Goal: Transaction & Acquisition: Subscribe to service/newsletter

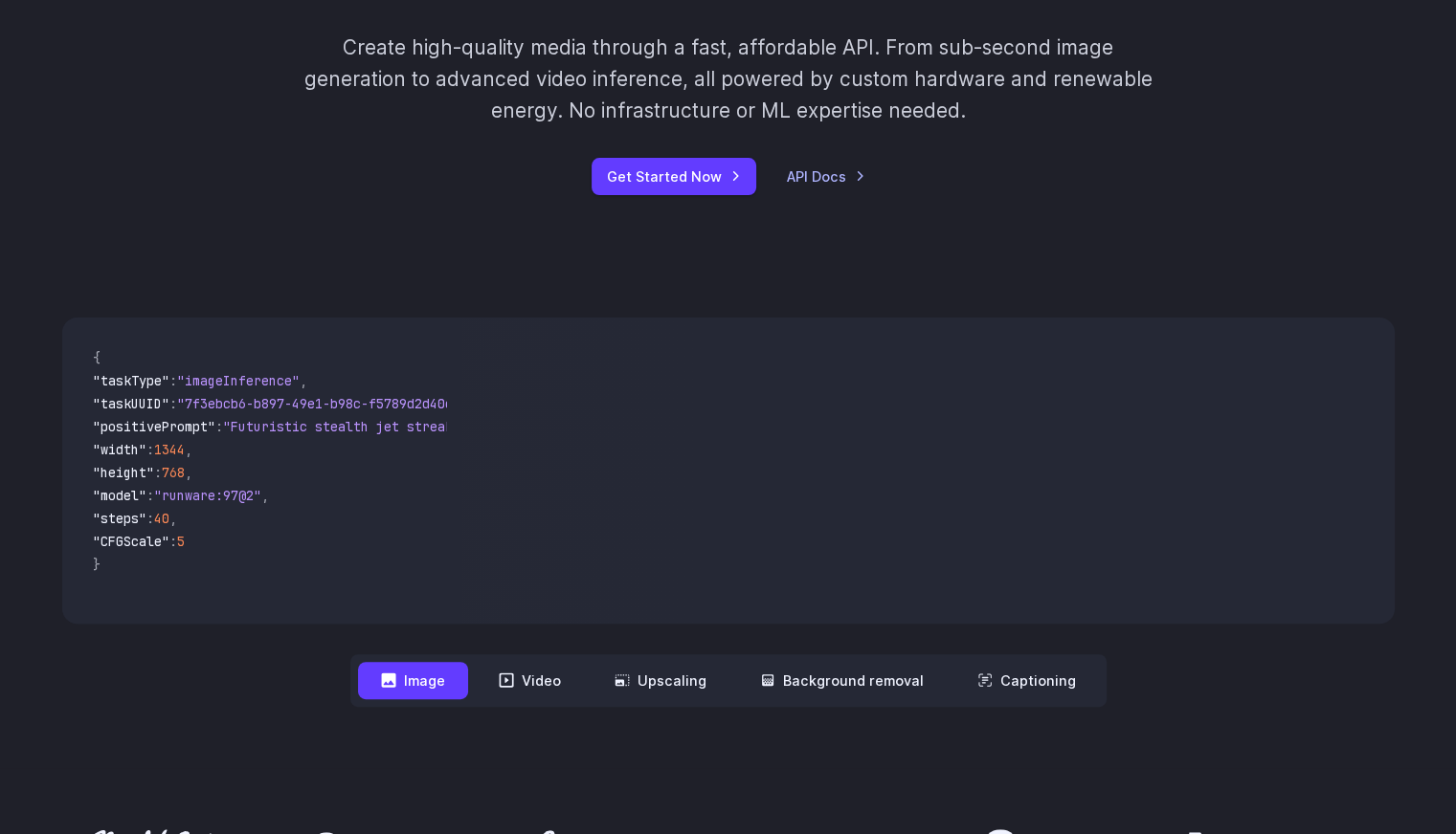
scroll to position [428, 0]
click at [300, 380] on span ""imageInference"" at bounding box center [238, 380] width 123 height 17
click at [188, 613] on div "{ "taskType" : "imageInference" , "taskUUID" : "7f3ebcb6-b897-49e1-b98c-f5789d2…" at bounding box center [262, 470] width 400 height 306
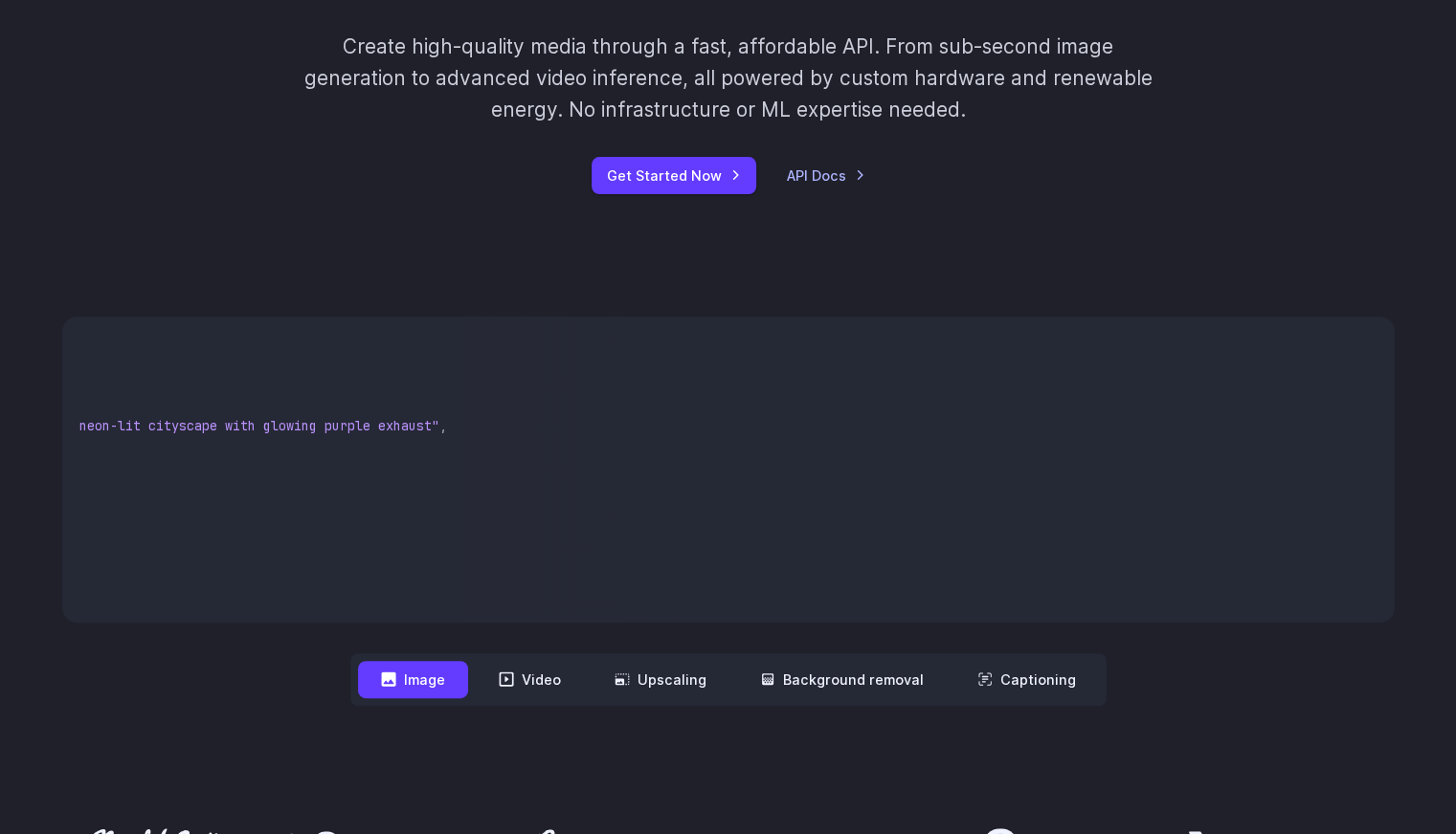
scroll to position [0, 0]
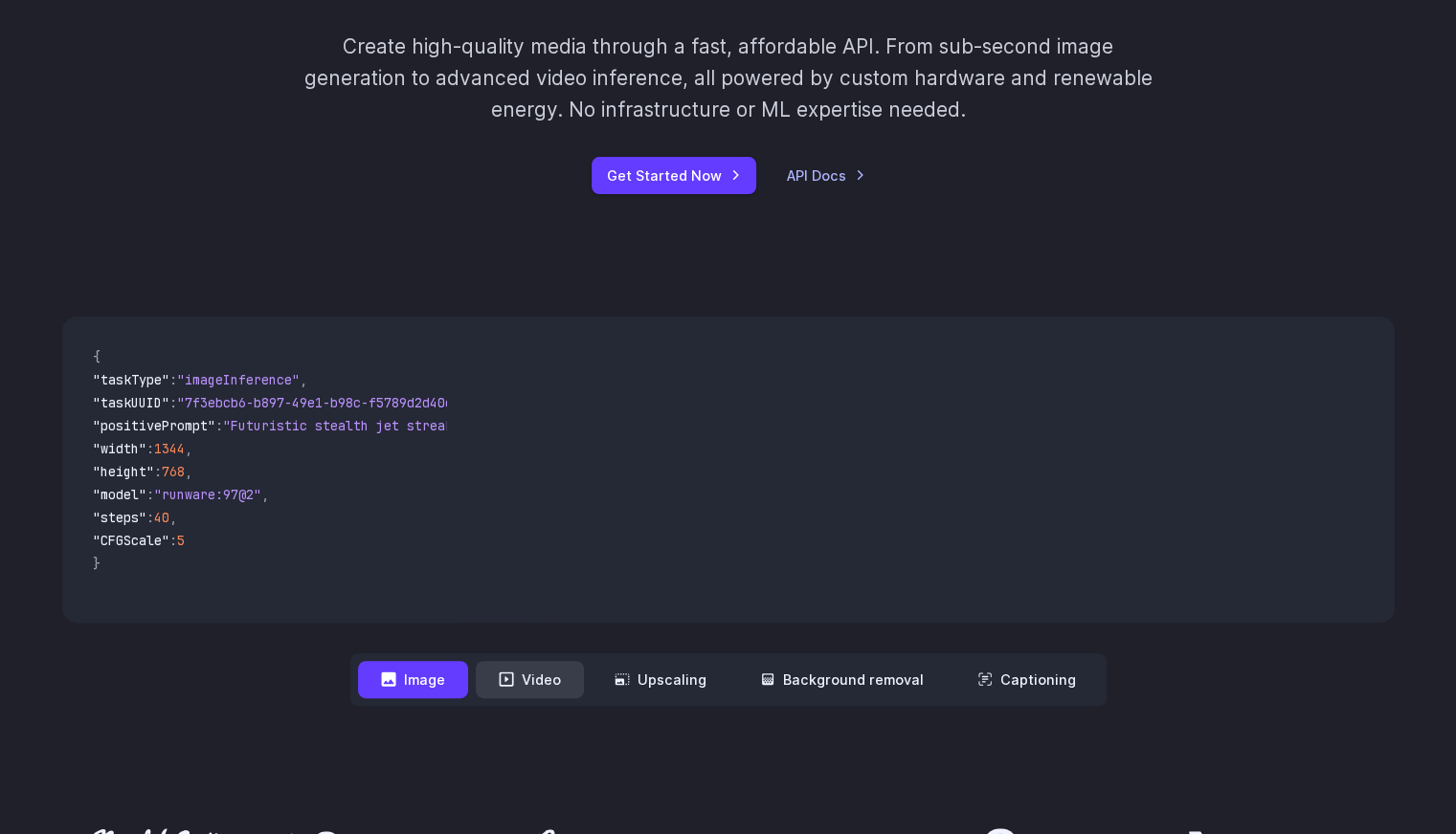
click at [547, 674] on button "Video" at bounding box center [530, 679] width 108 height 38
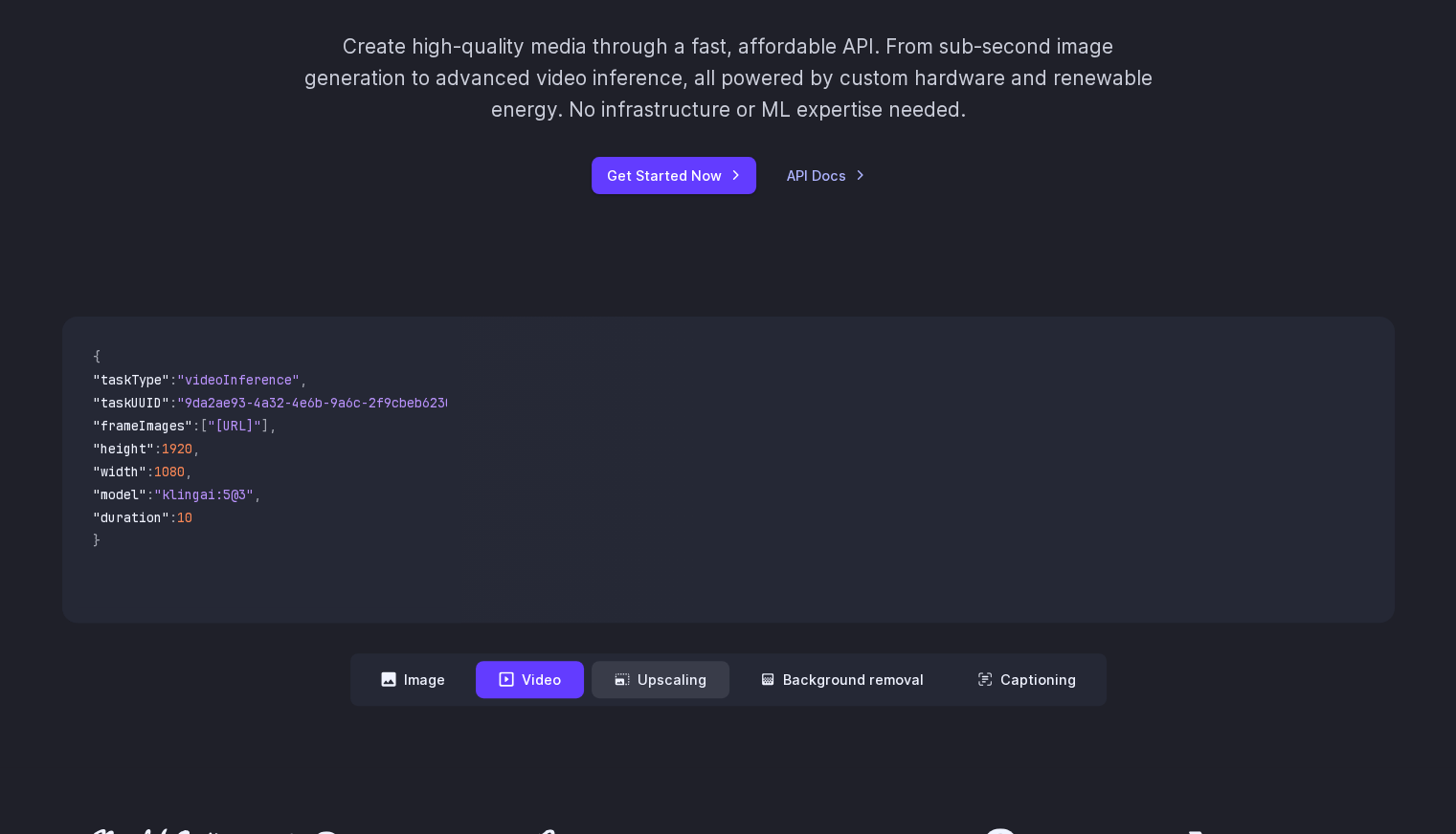
click at [668, 689] on button "Upscaling" at bounding box center [660, 679] width 138 height 38
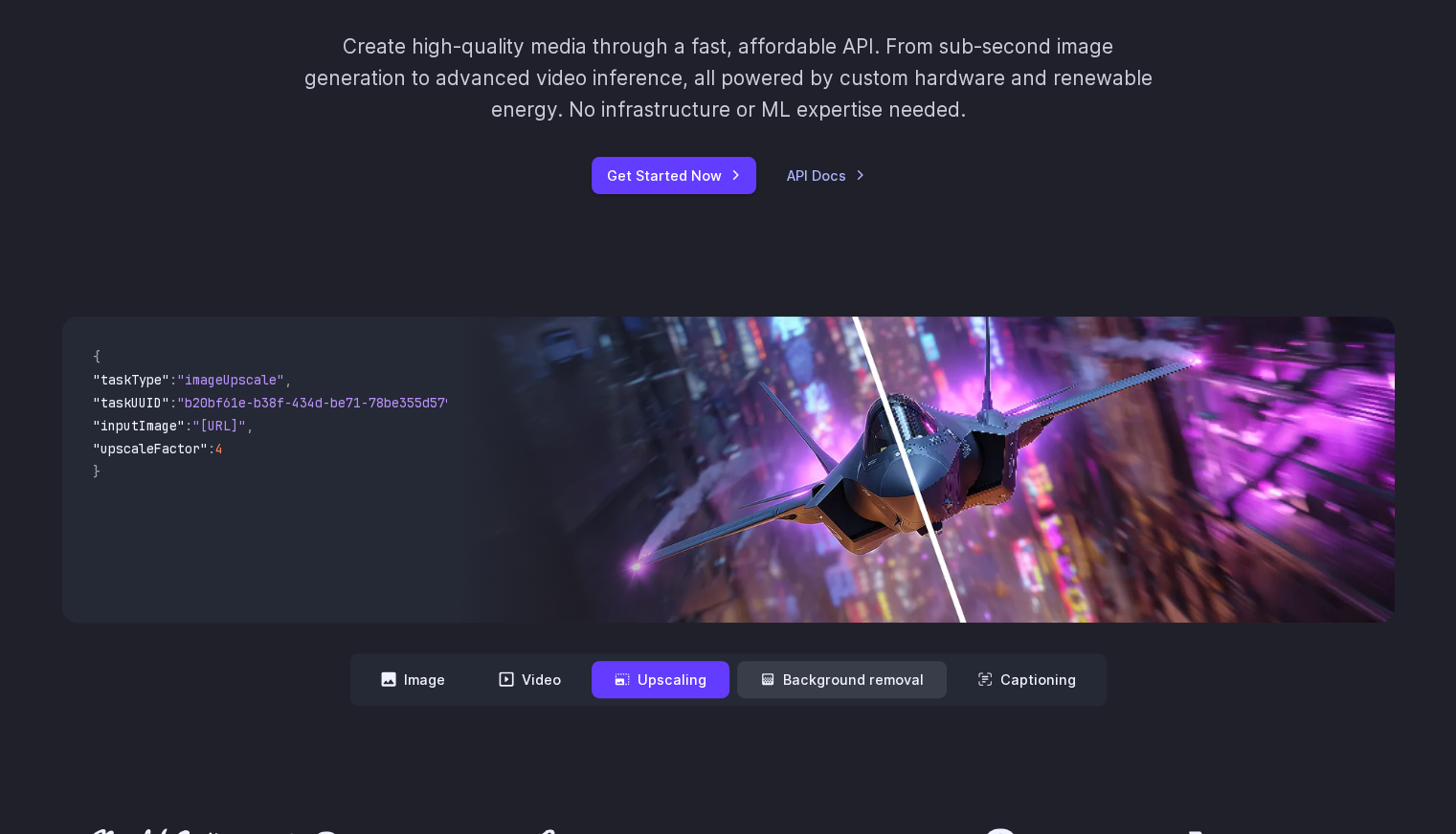
click at [788, 684] on button "Background removal" at bounding box center [841, 679] width 210 height 38
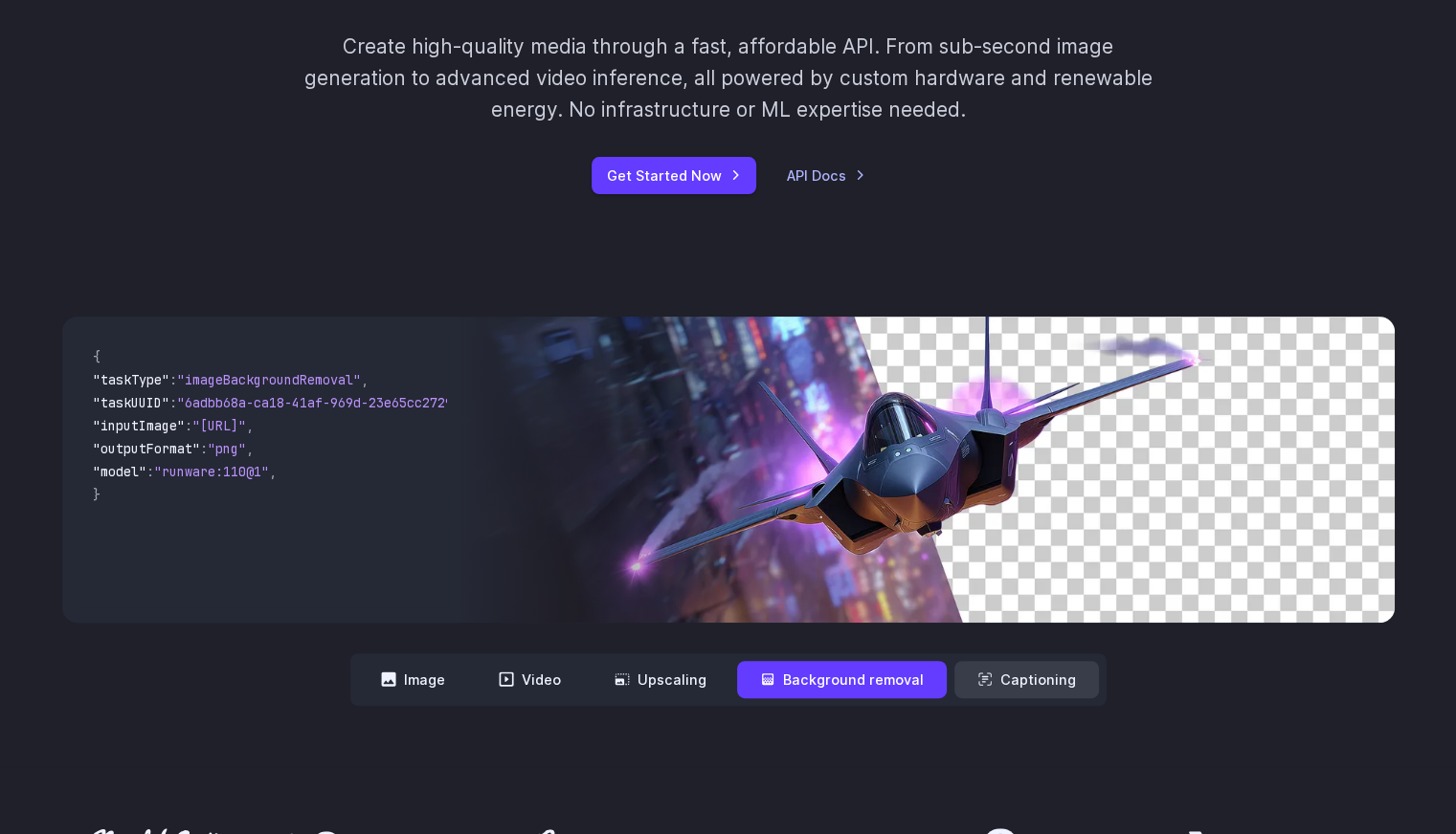
click at [1005, 684] on button "Captioning" at bounding box center [1026, 679] width 144 height 38
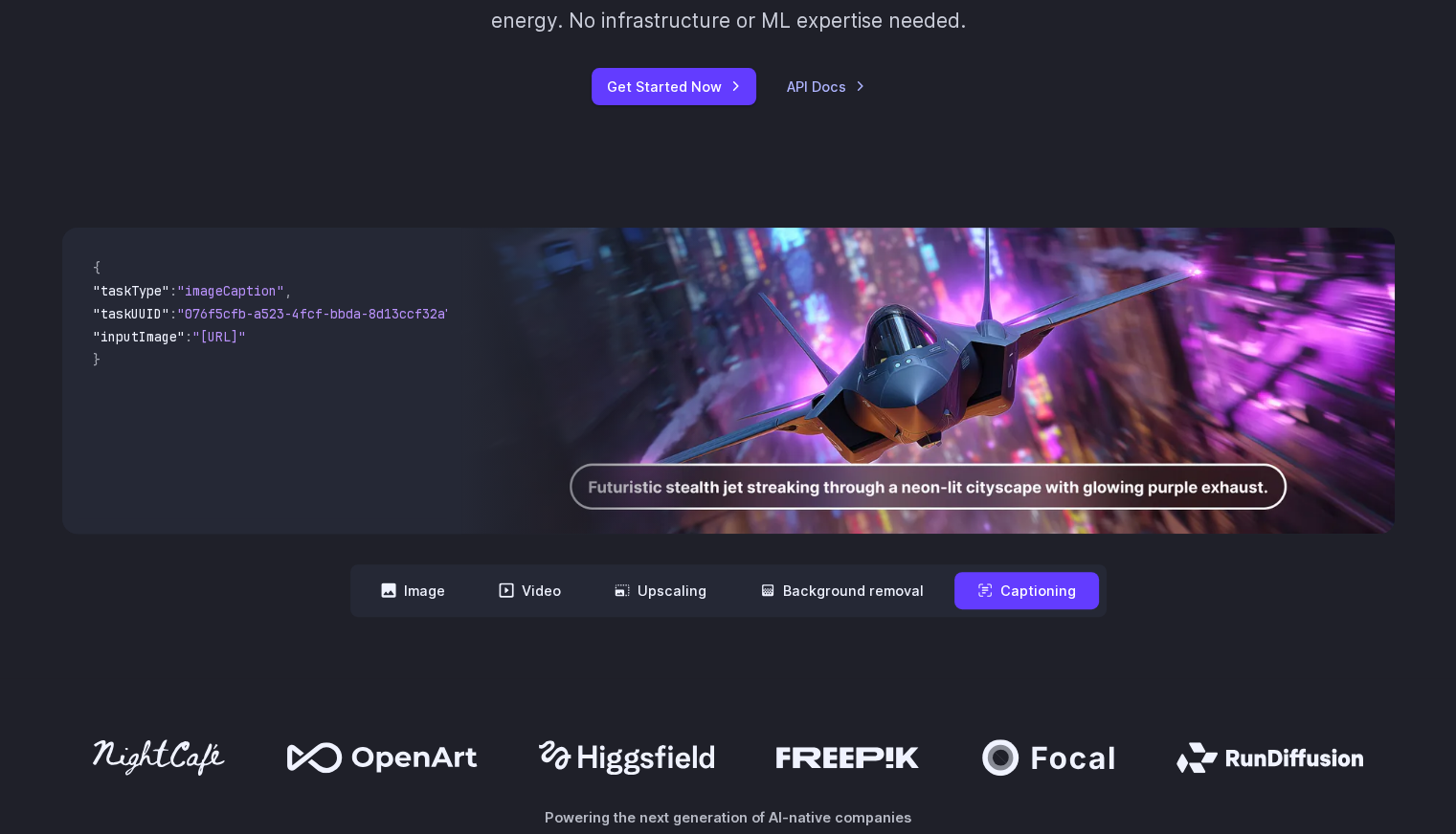
scroll to position [508, 0]
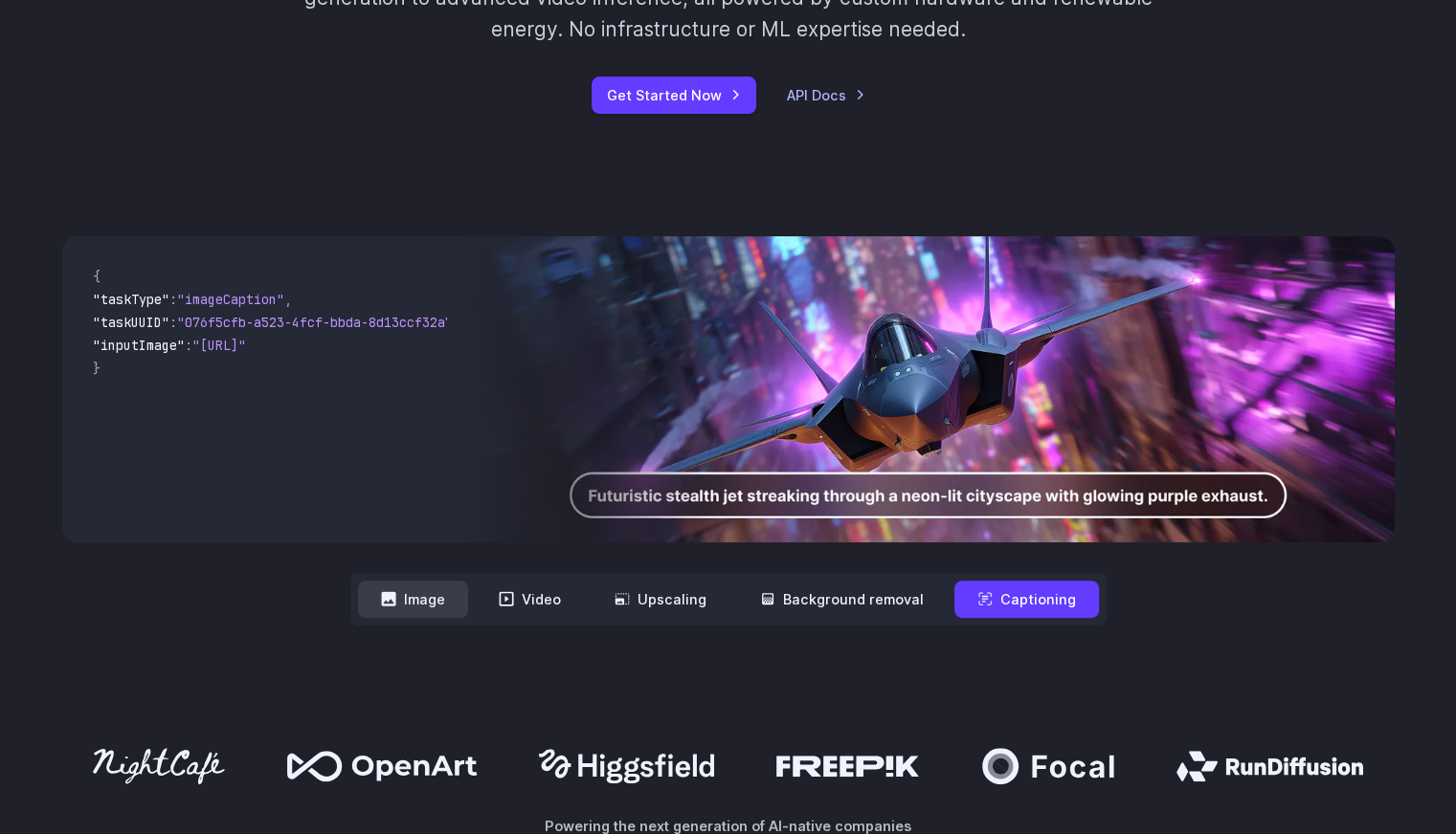
click at [430, 595] on button "Image" at bounding box center [413, 599] width 110 height 38
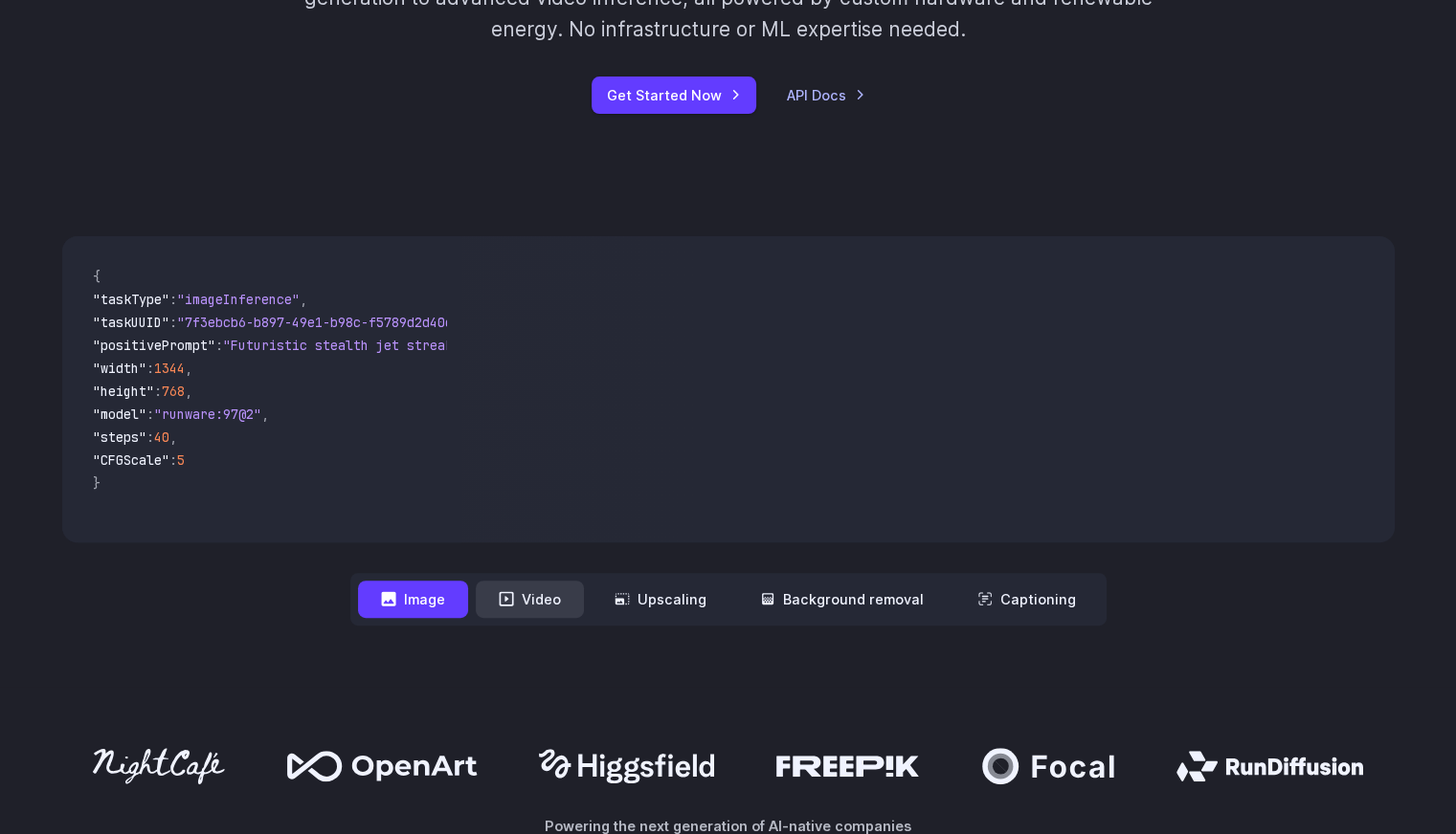
click at [536, 608] on button "Video" at bounding box center [530, 599] width 108 height 38
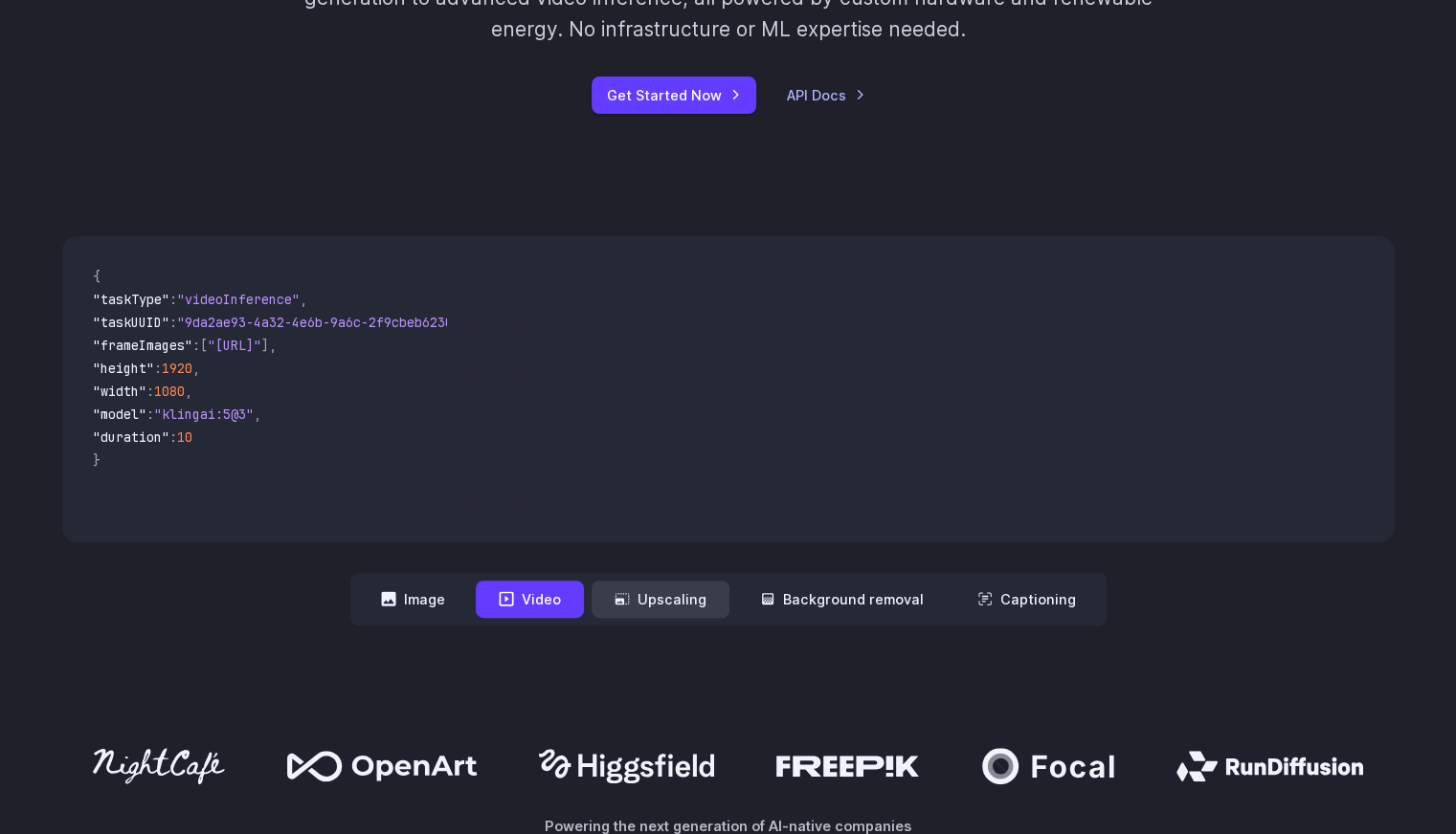
click at [627, 599] on icon at bounding box center [623, 599] width 15 height 15
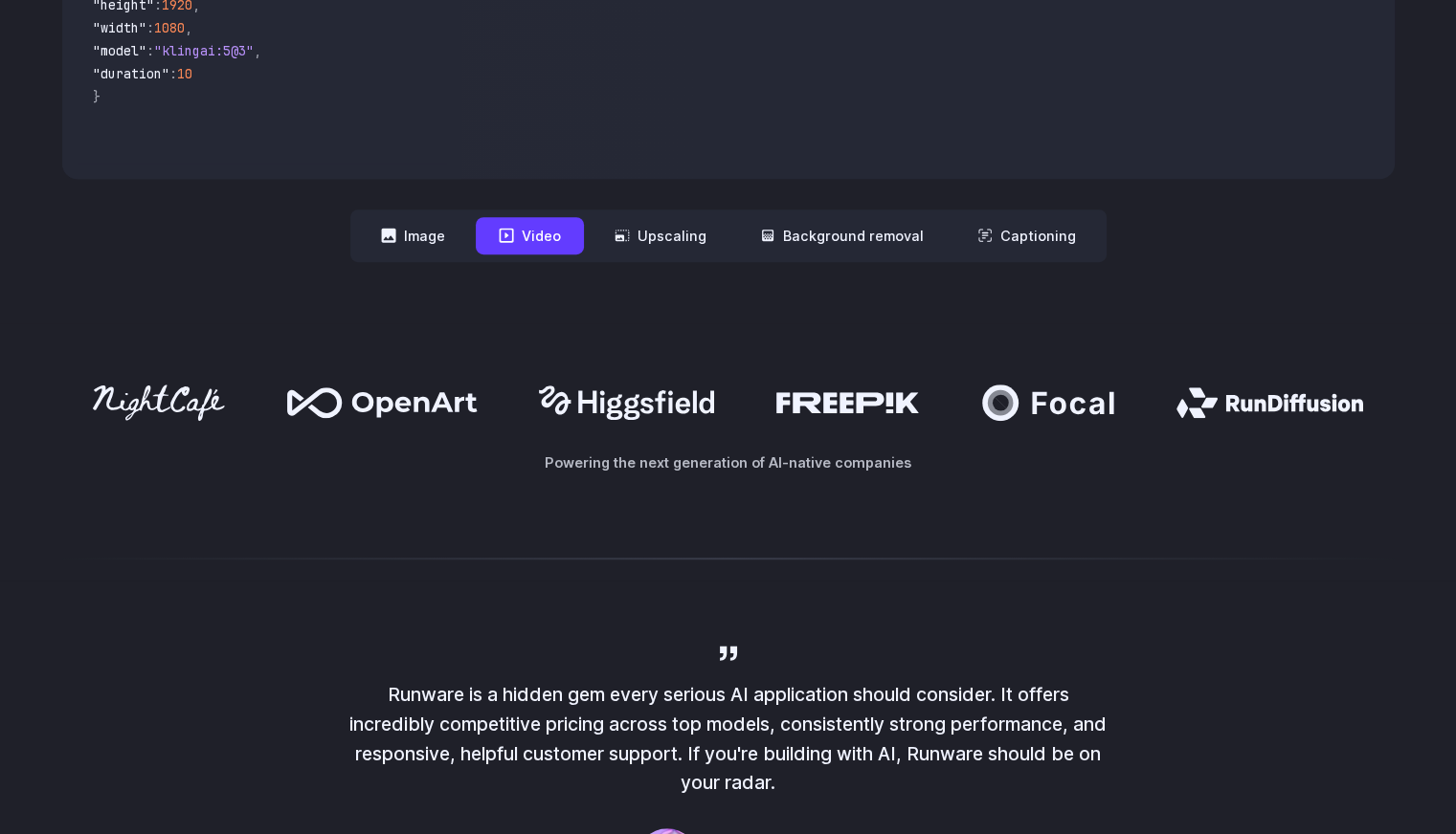
scroll to position [1008, 0]
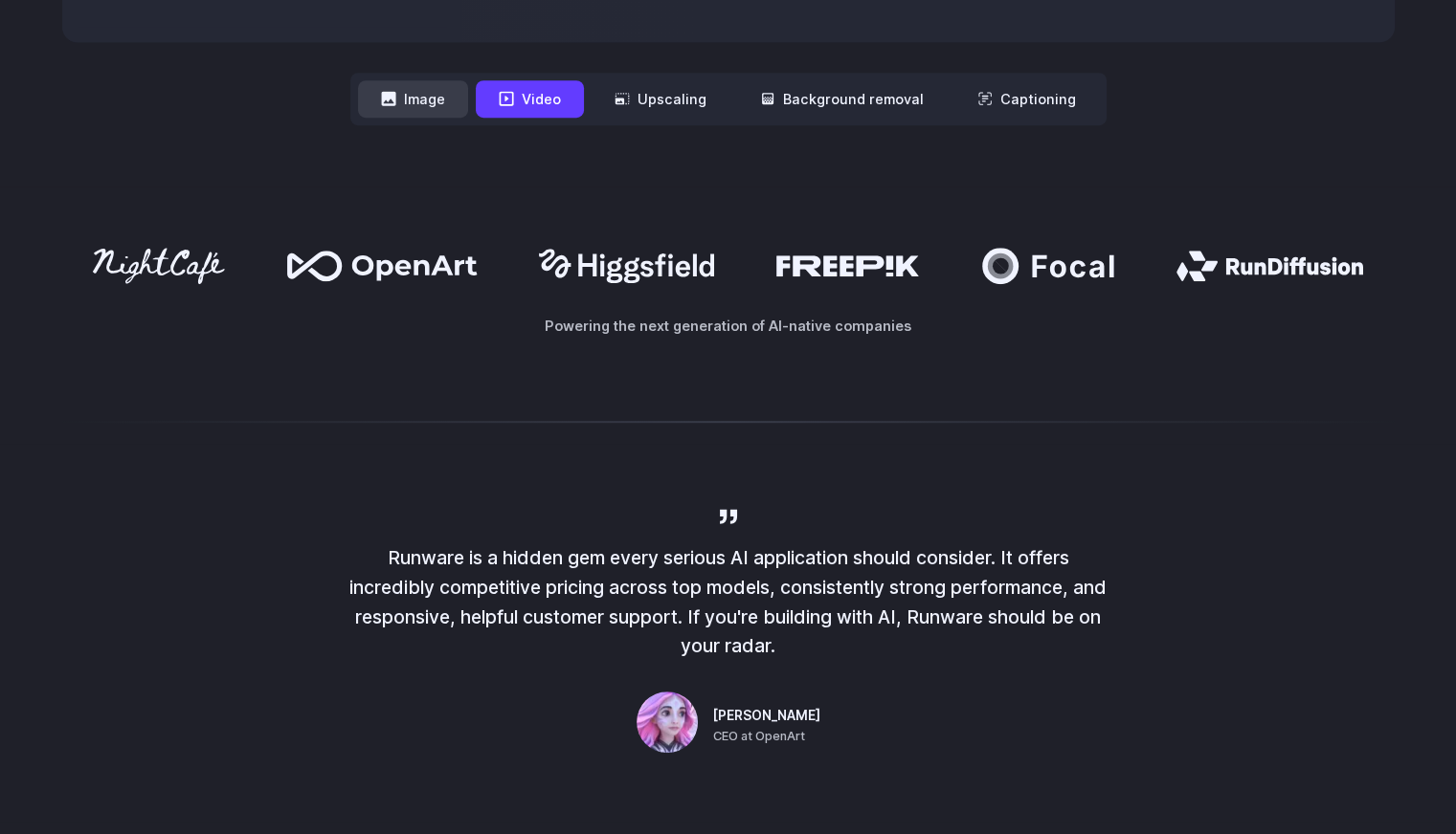
click at [428, 89] on button "Image" at bounding box center [413, 99] width 110 height 38
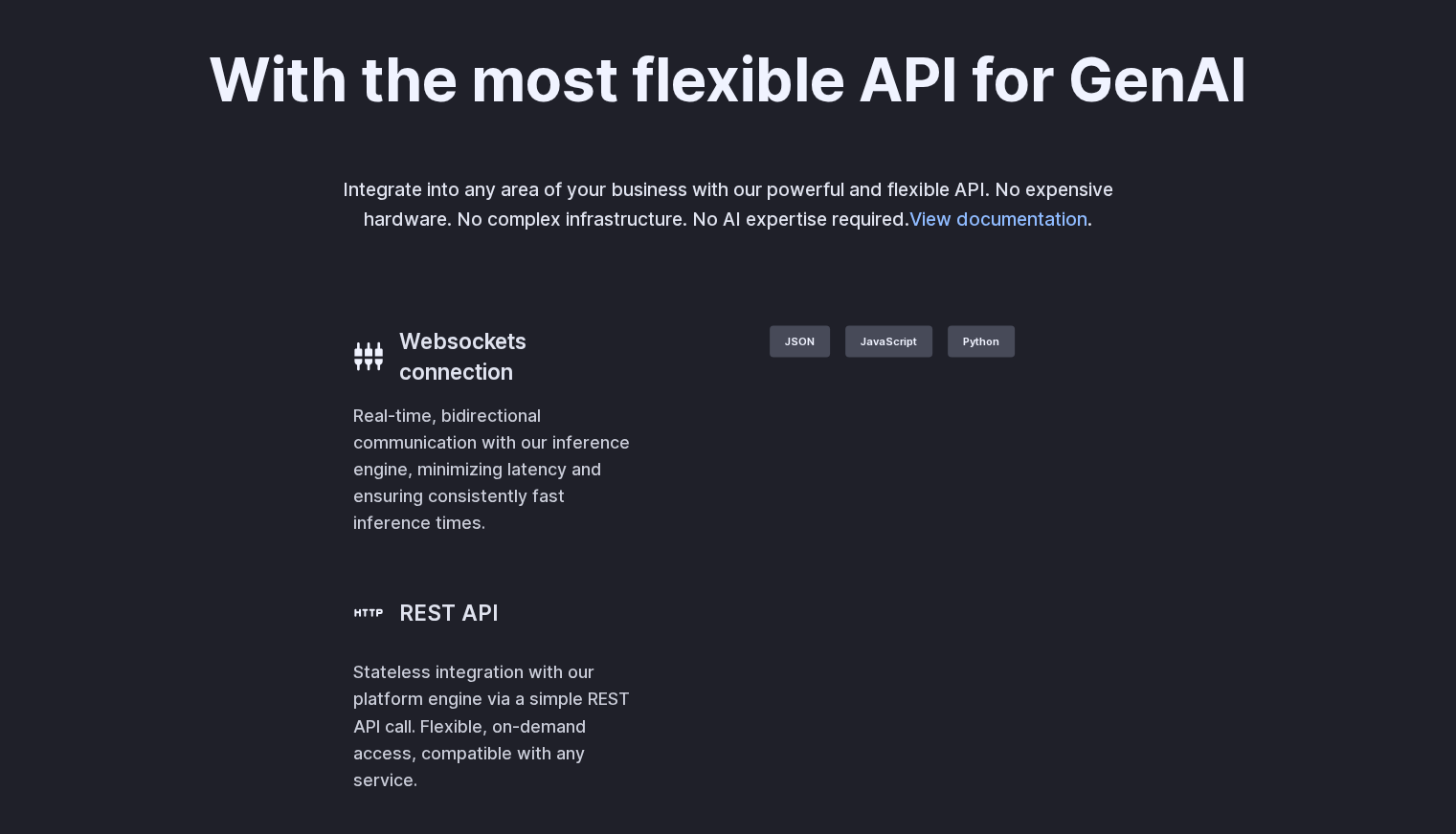
scroll to position [3609, 0]
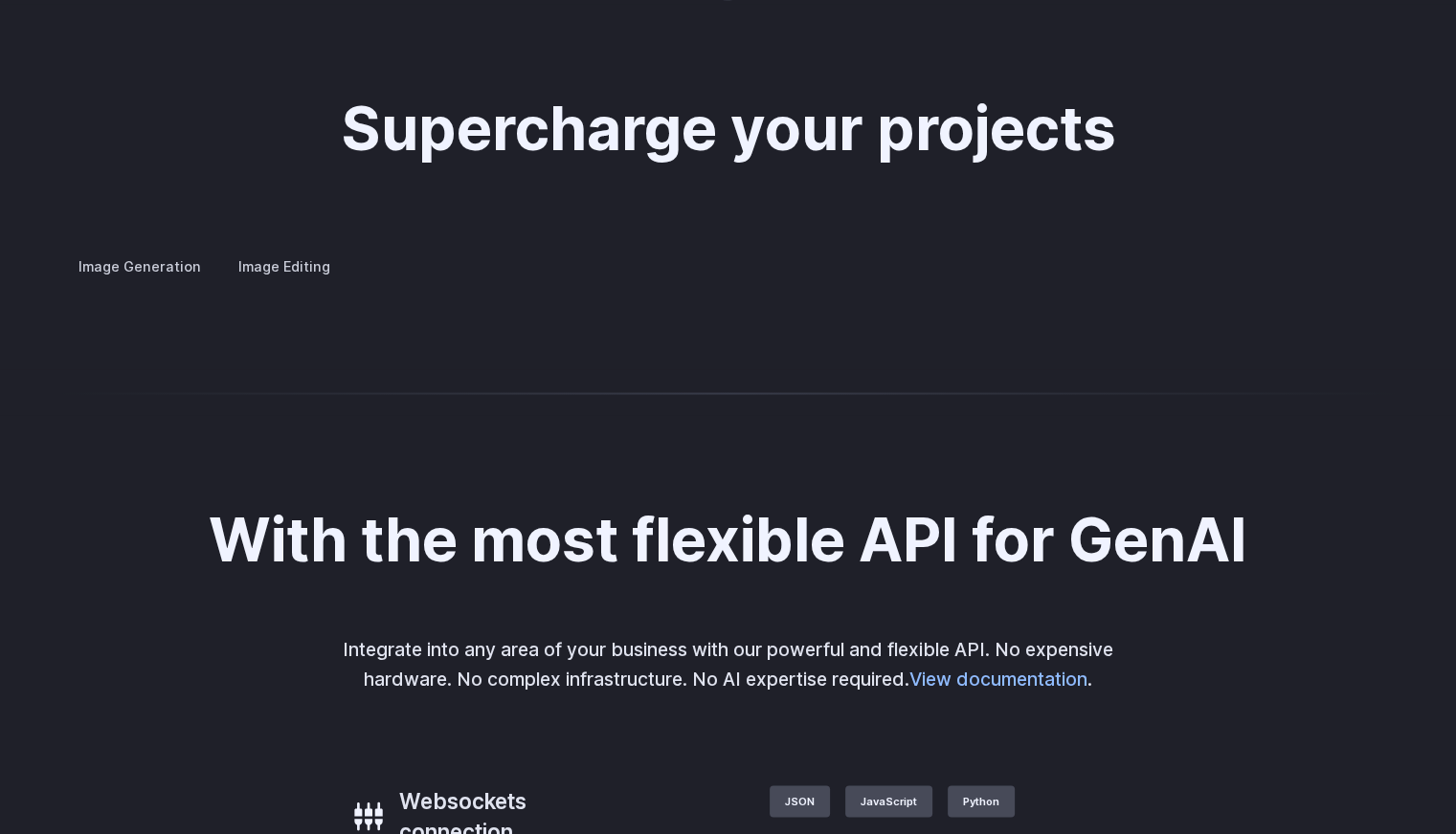
drag, startPoint x: 1315, startPoint y: 543, endPoint x: 1080, endPoint y: 587, distance: 239.1
click at [0, 0] on img at bounding box center [0, 0] width 0 height 0
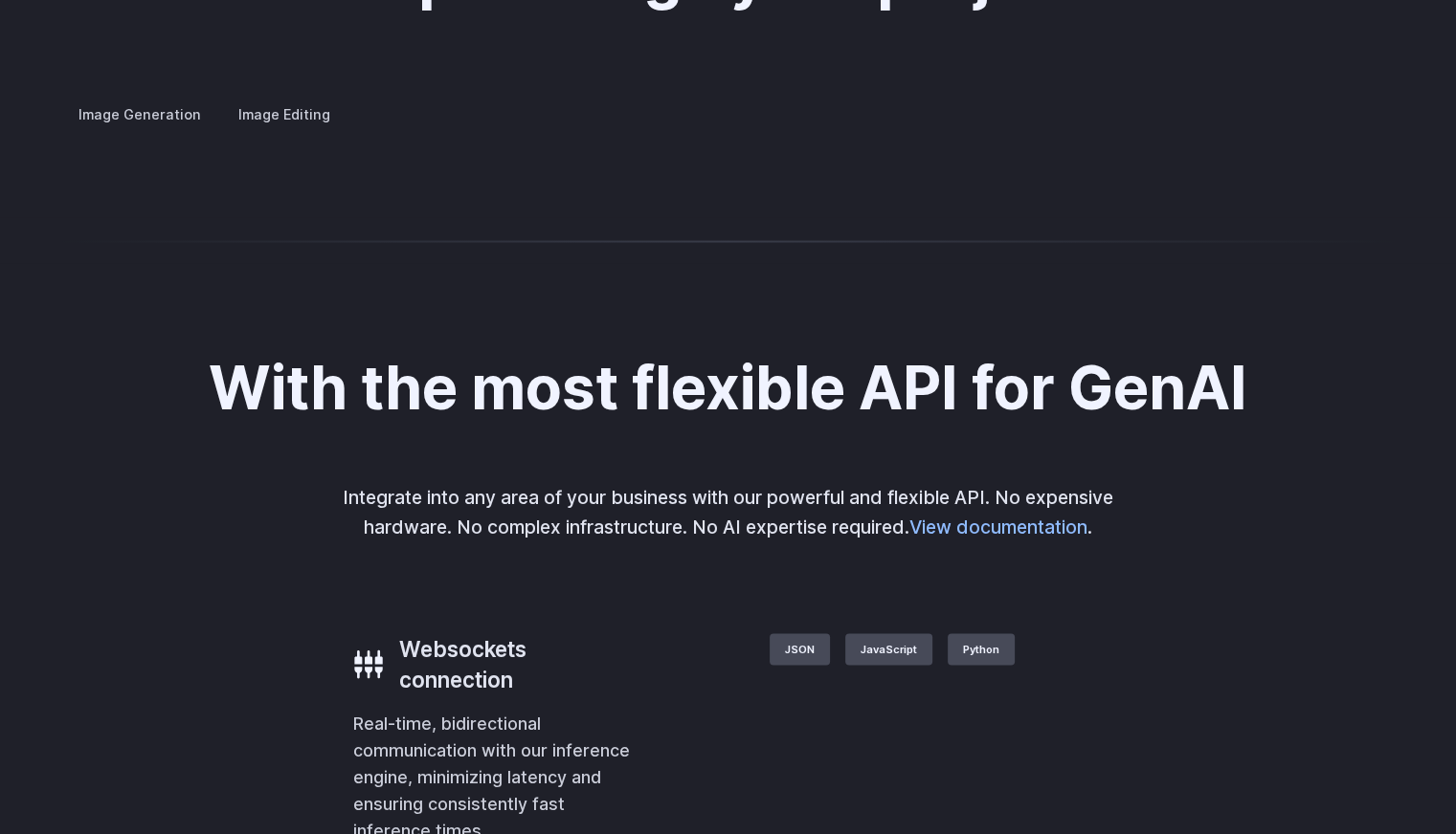
scroll to position [3758, 0]
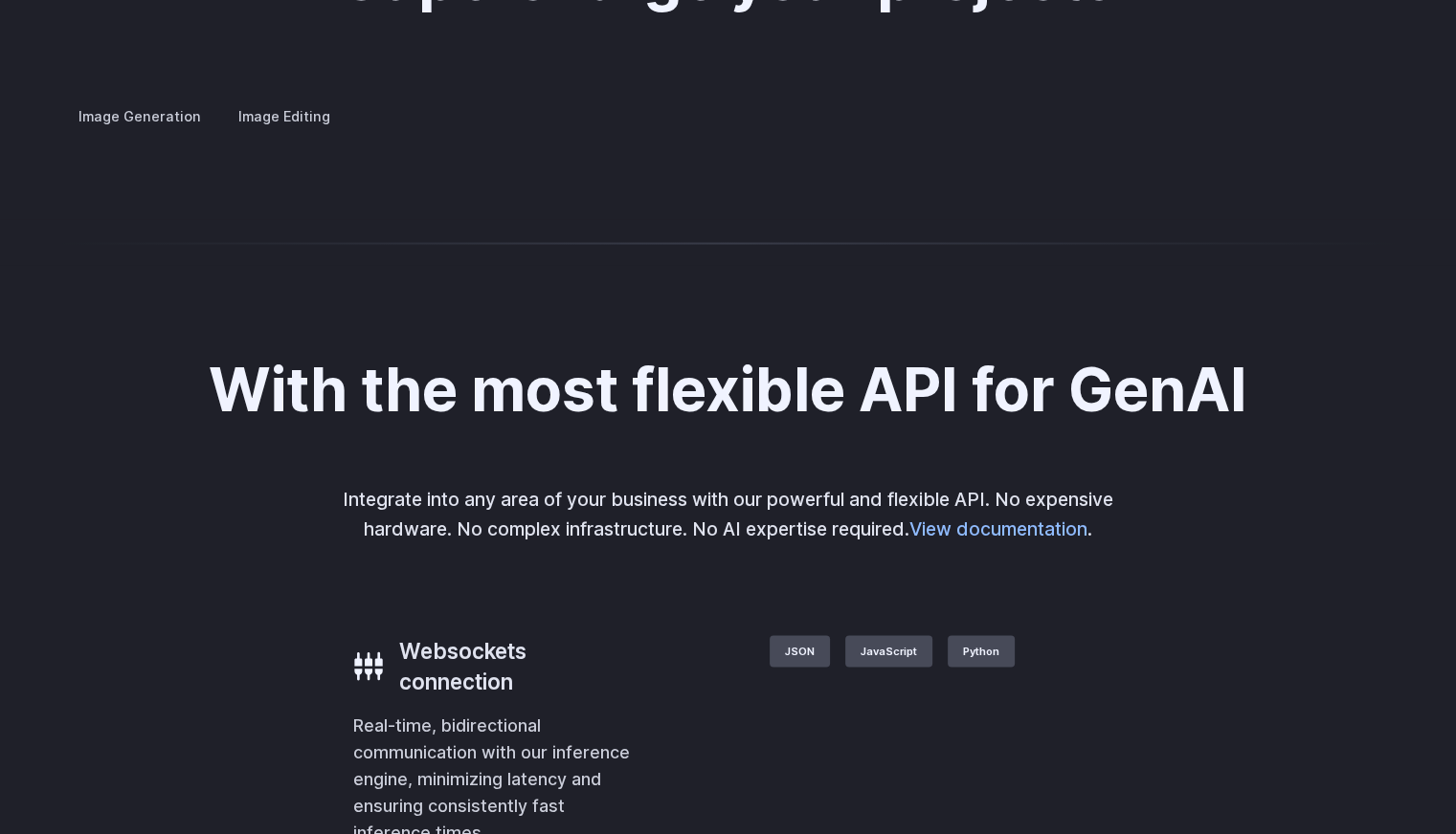
click at [0, 0] on summary "Concept design" at bounding box center [0, 0] width 0 height 0
click at [0, 0] on summary "Custom avatars" at bounding box center [0, 0] width 0 height 0
click at [0, 0] on summary "Concept design" at bounding box center [0, 0] width 0 height 0
click at [0, 0] on summary "Creative styling" at bounding box center [0, 0] width 0 height 0
click at [0, 0] on details "Architecture Visualize architectural designs with ease, from initial sketches t…" at bounding box center [0, 0] width 0 height 0
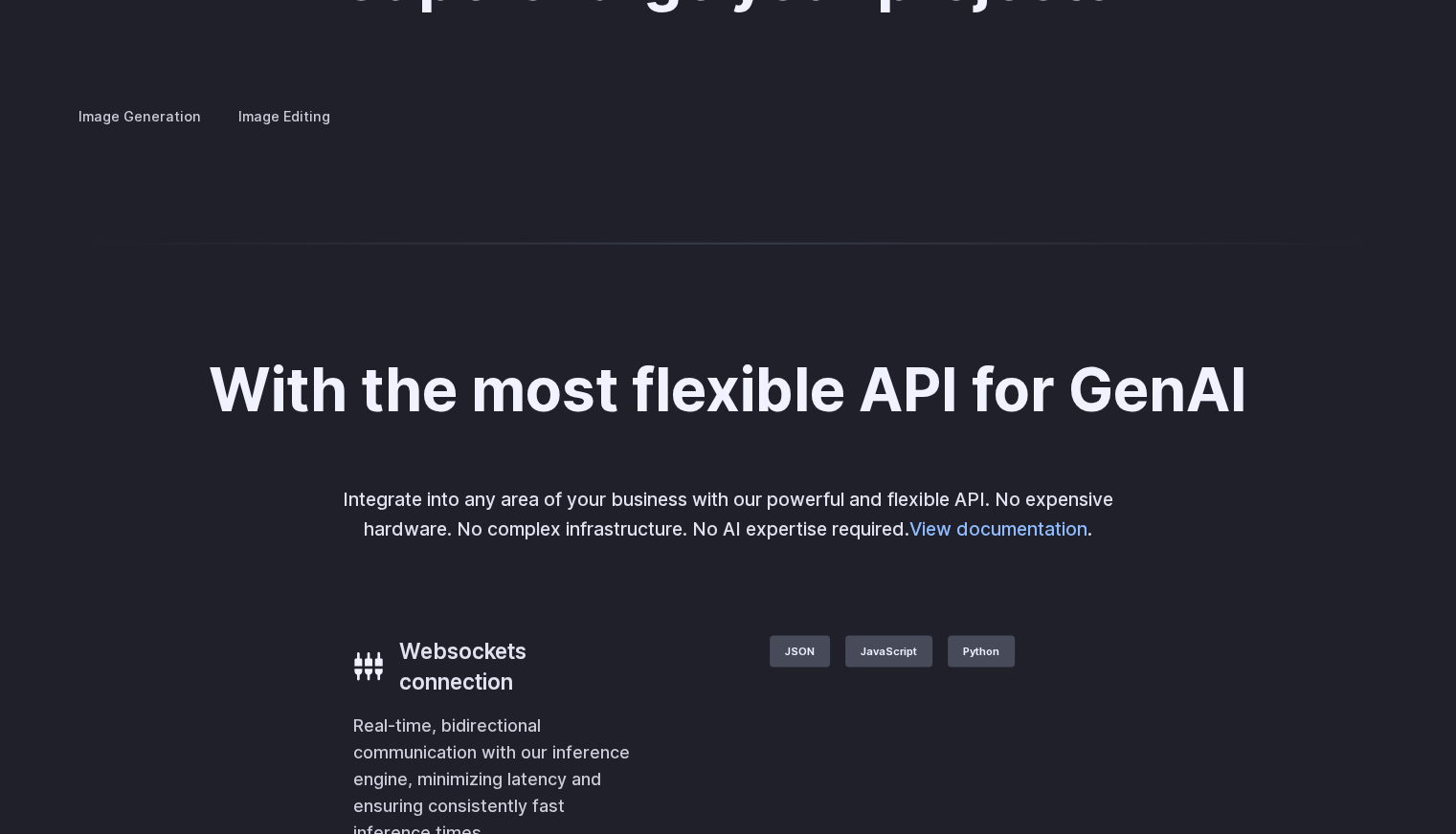
click at [0, 0] on summary "Architecture" at bounding box center [0, 0] width 0 height 0
click at [0, 0] on summary "Product design" at bounding box center [0, 0] width 0 height 0
click at [0, 0] on summary "Personalized assets" at bounding box center [0, 0] width 0 height 0
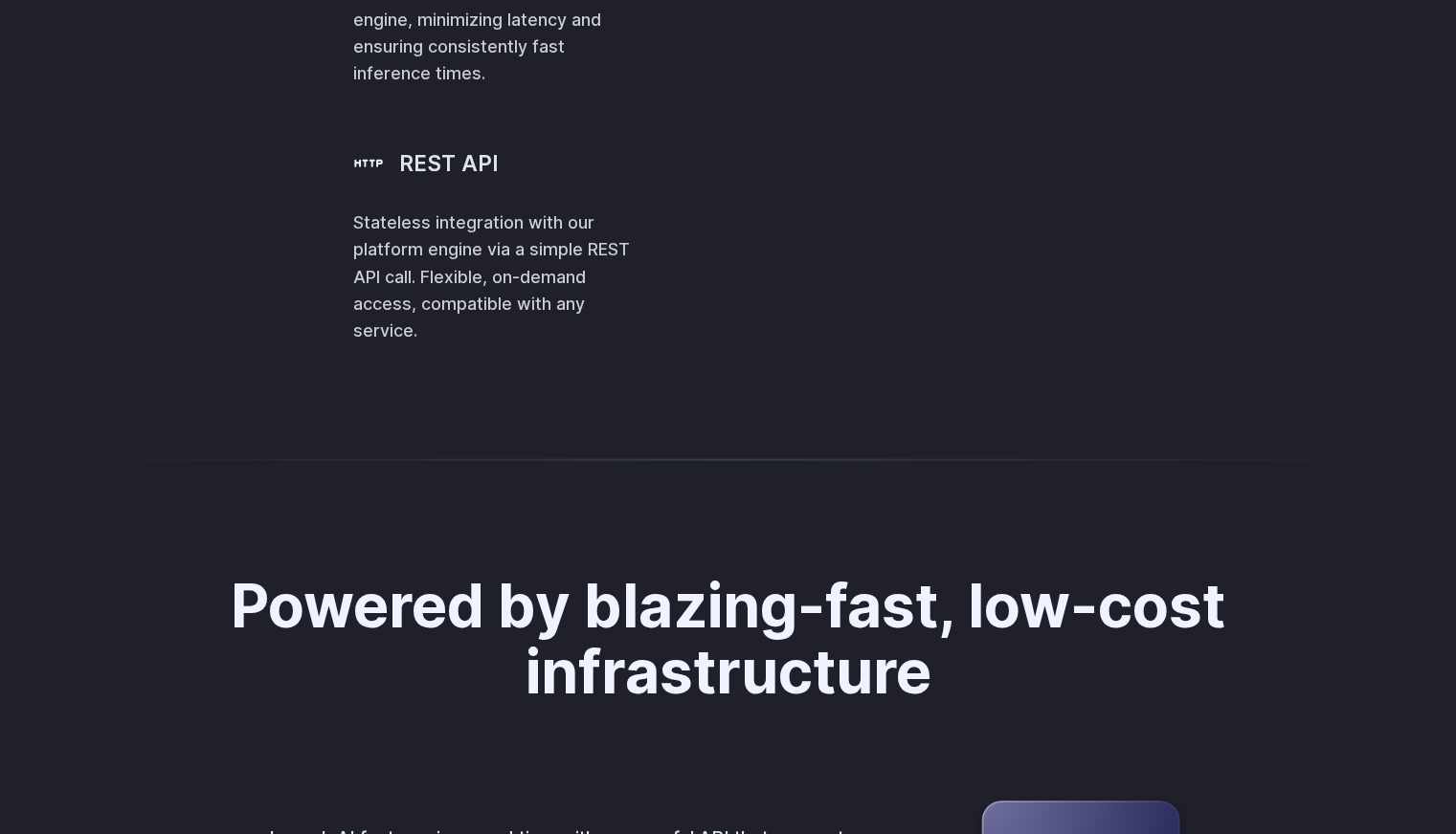
scroll to position [4516, 0]
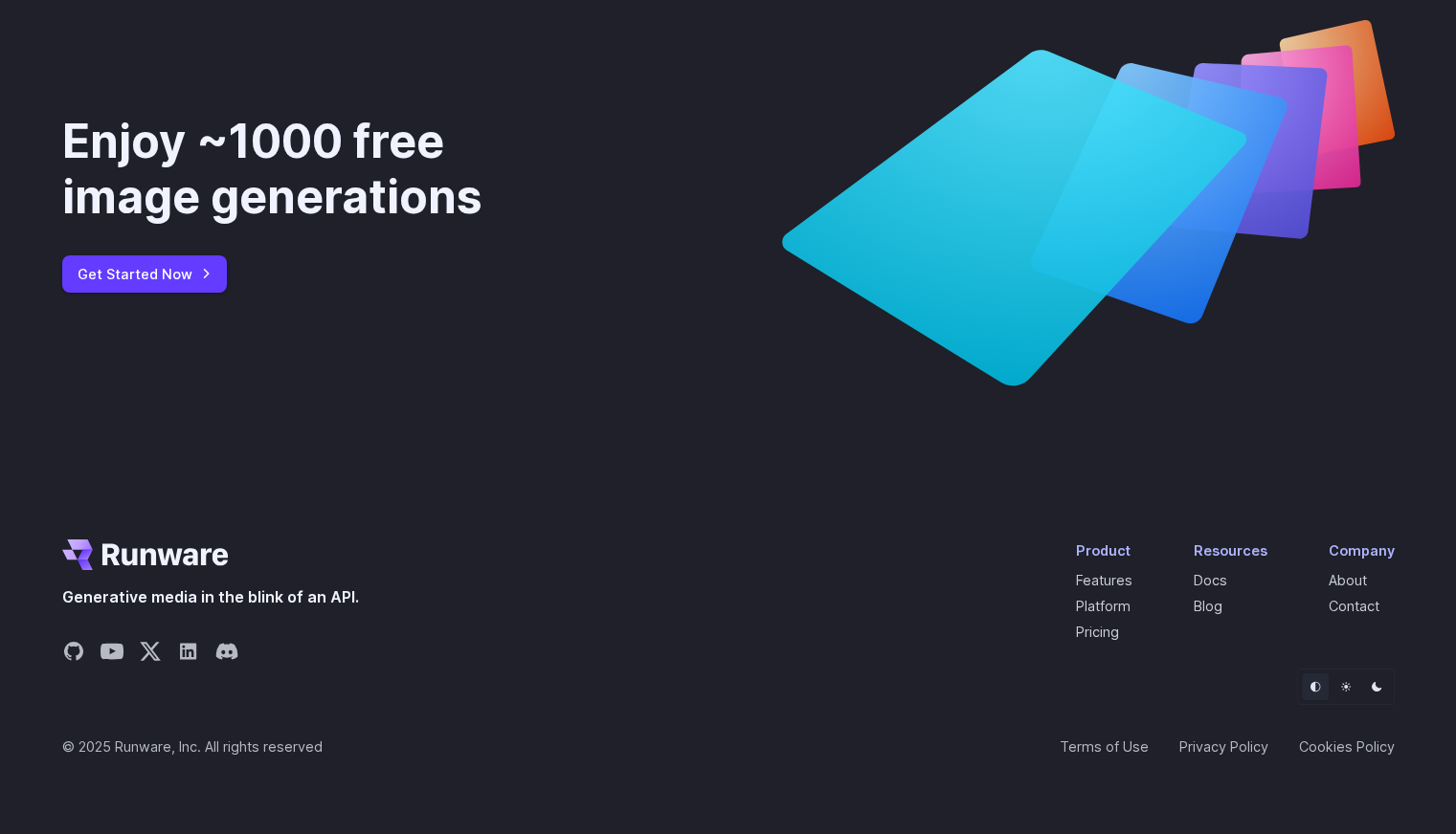
scroll to position [7128, 0]
click at [154, 293] on link "Get Started Now" at bounding box center [144, 273] width 164 height 38
